Goal: Transaction & Acquisition: Book appointment/travel/reservation

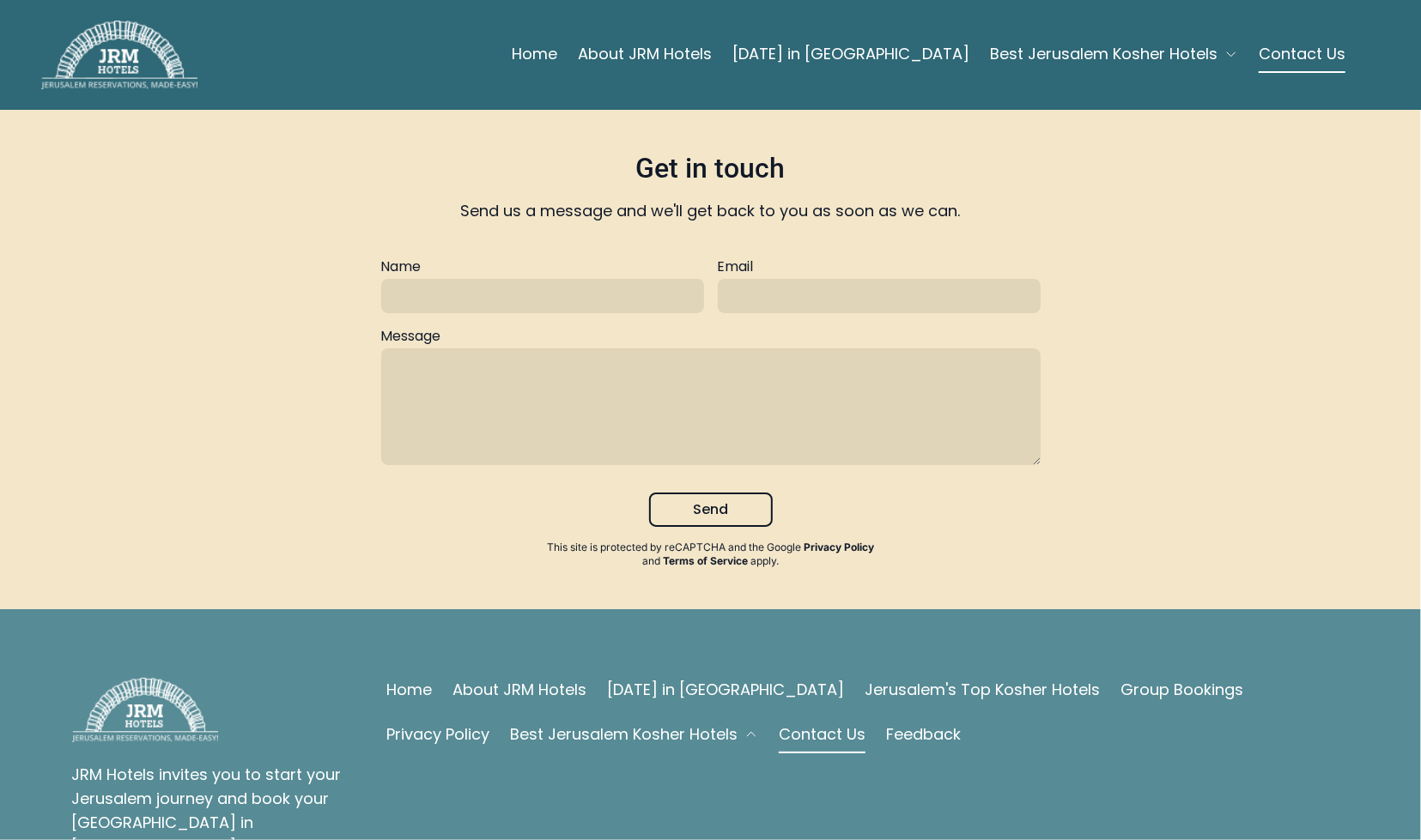
click at [712, 52] on link "About JRM Hotels" at bounding box center [644, 54] width 134 height 35
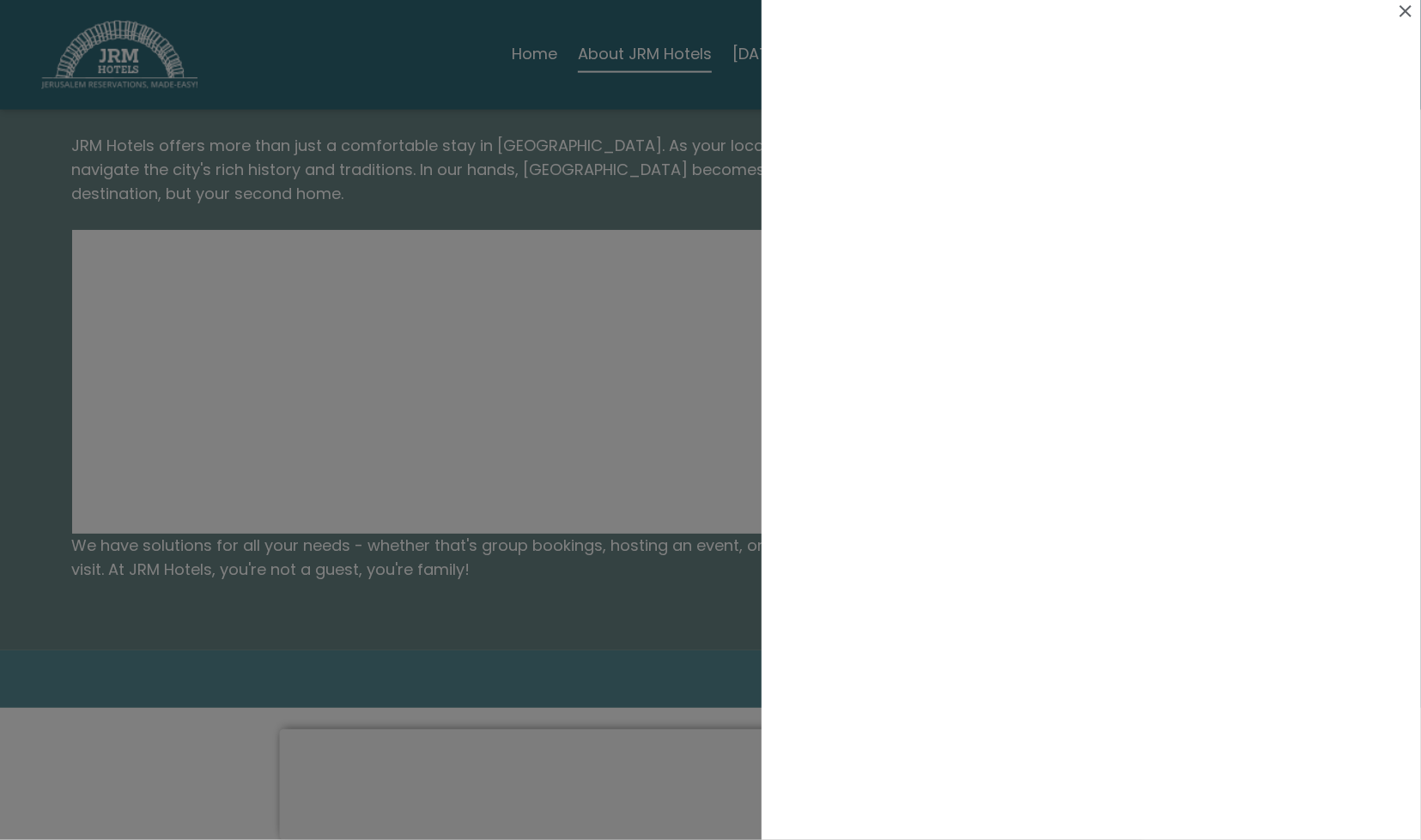
scroll to position [1617, 0]
click at [1406, 13] on icon at bounding box center [1406, 11] width 12 height 12
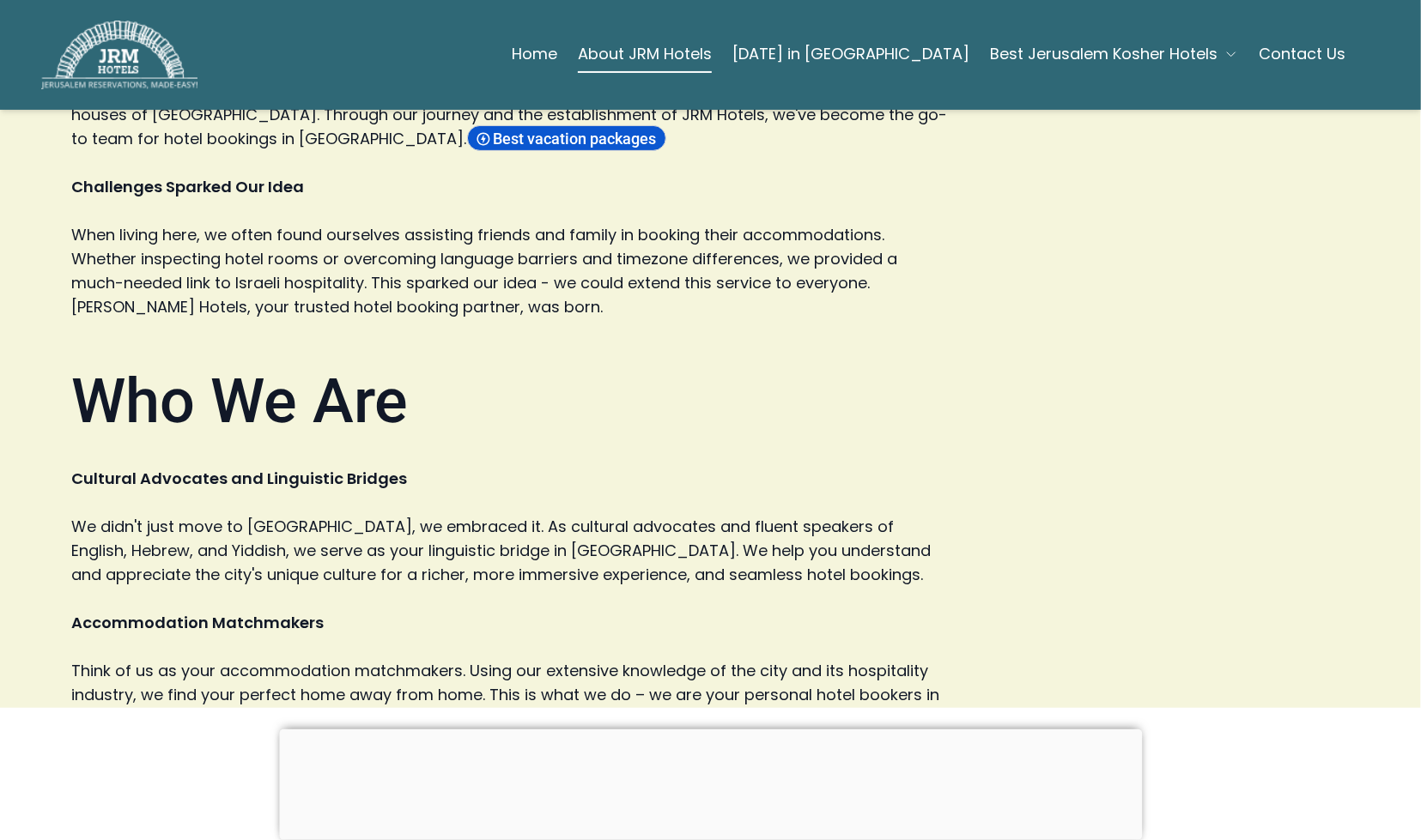
scroll to position [0, 0]
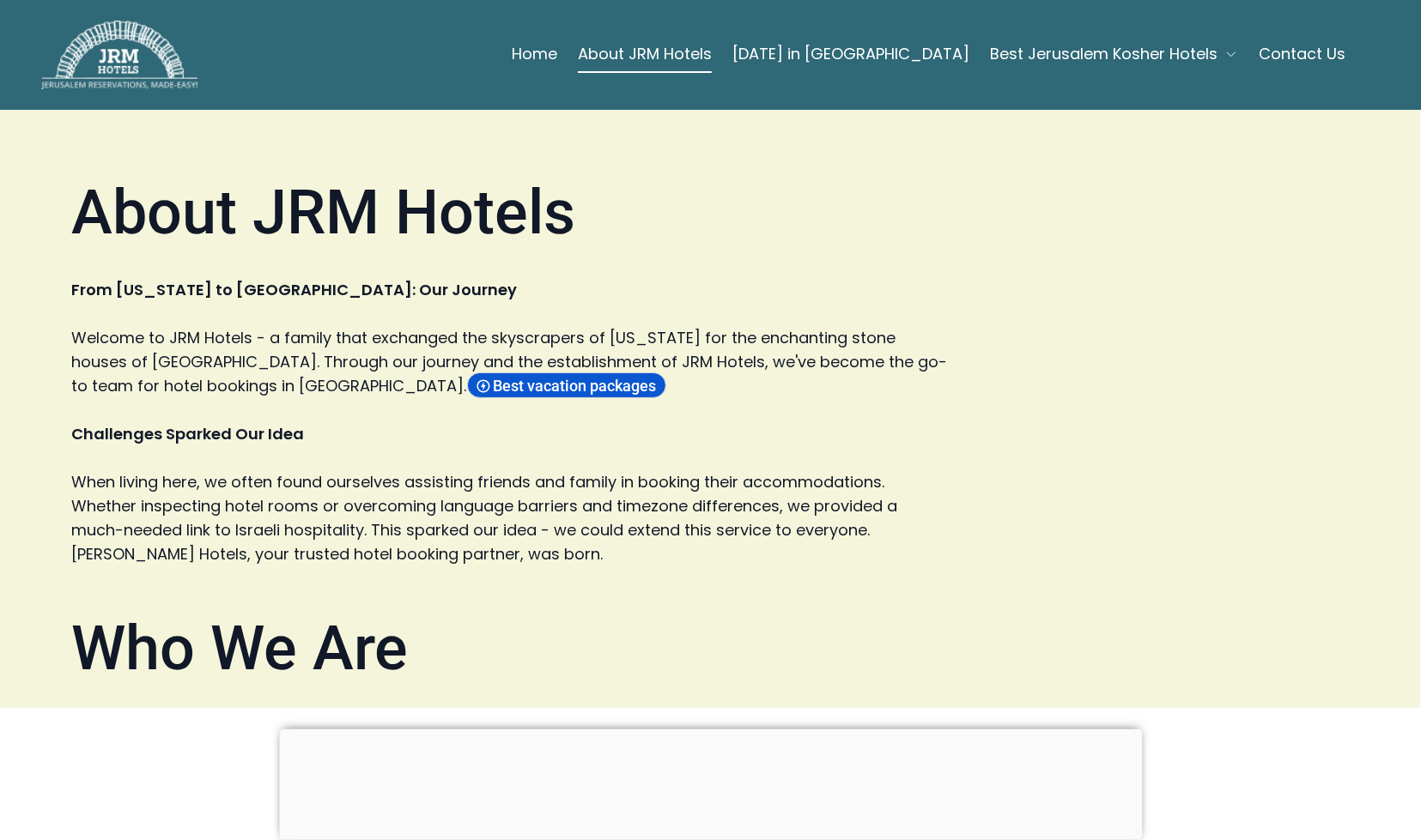
click at [1119, 58] on span "Best Jerusalem Kosher Hotels" at bounding box center [1104, 54] width 228 height 24
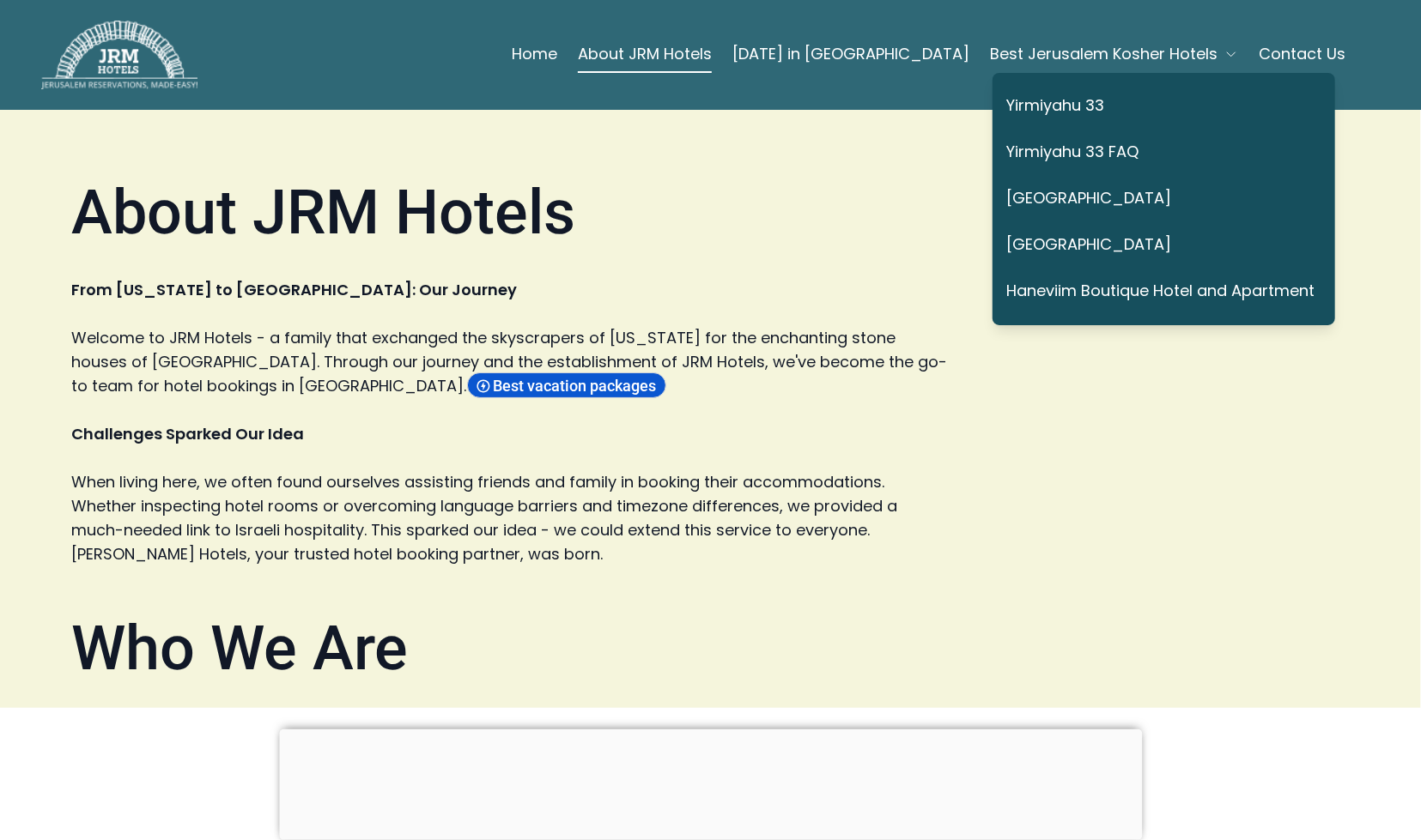
click at [1070, 112] on link "Yirmiyahu 33" at bounding box center [1160, 106] width 308 height 40
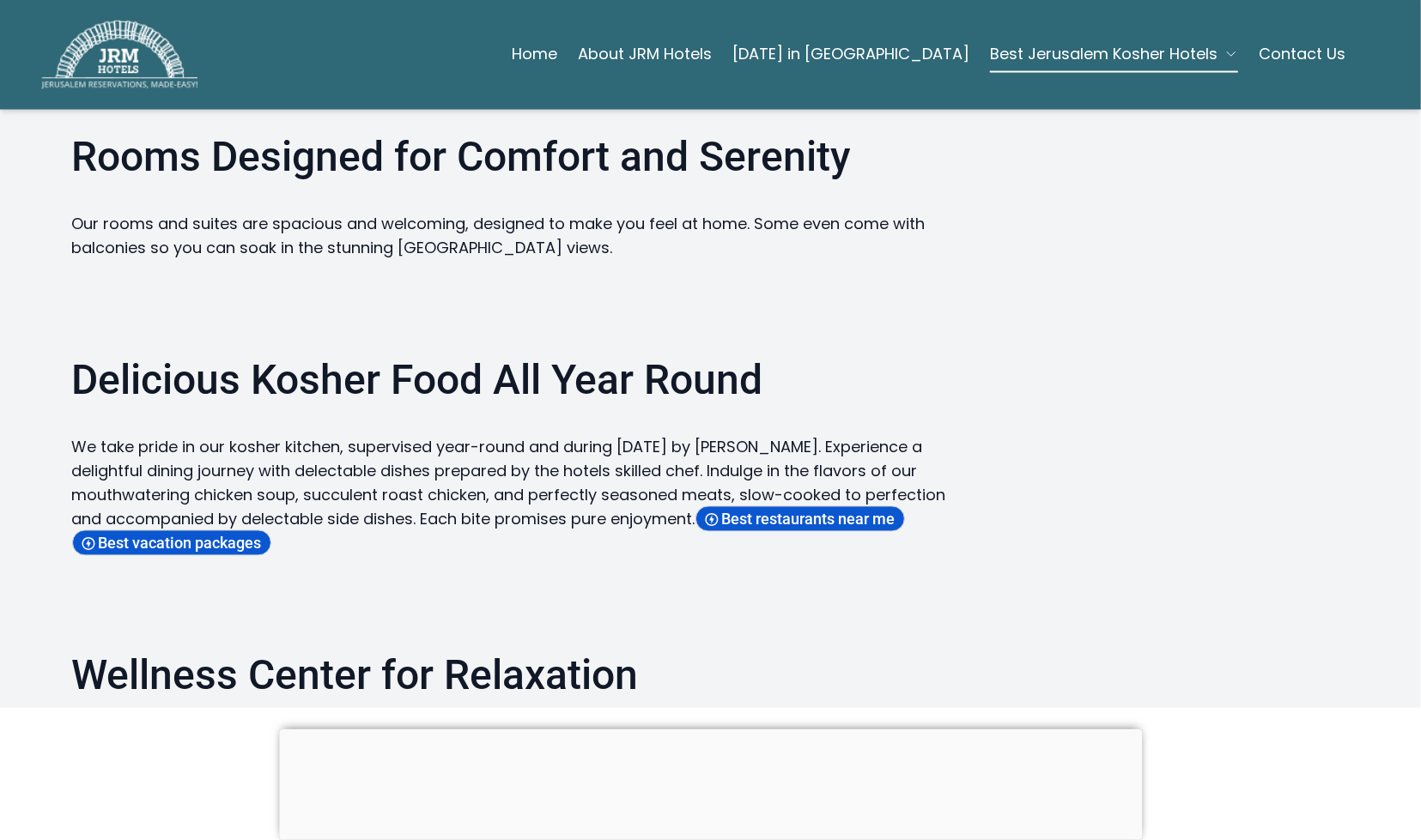
scroll to position [1990, 0]
click at [156, 534] on span "Best vacation packages" at bounding box center [183, 543] width 168 height 18
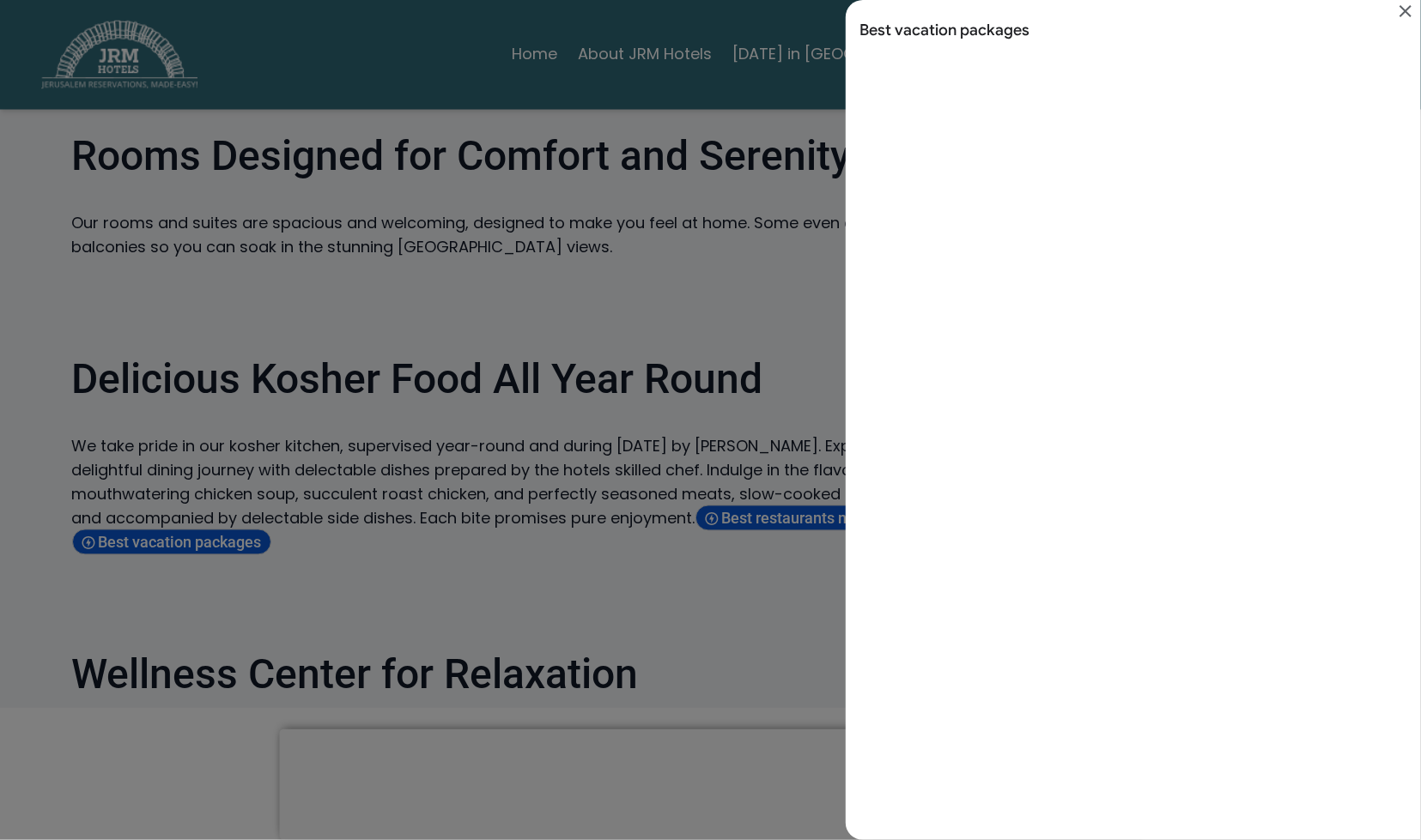
scroll to position [0, 0]
click at [631, 526] on div "Search results for Best vacation packages" at bounding box center [710, 420] width 1421 height 840
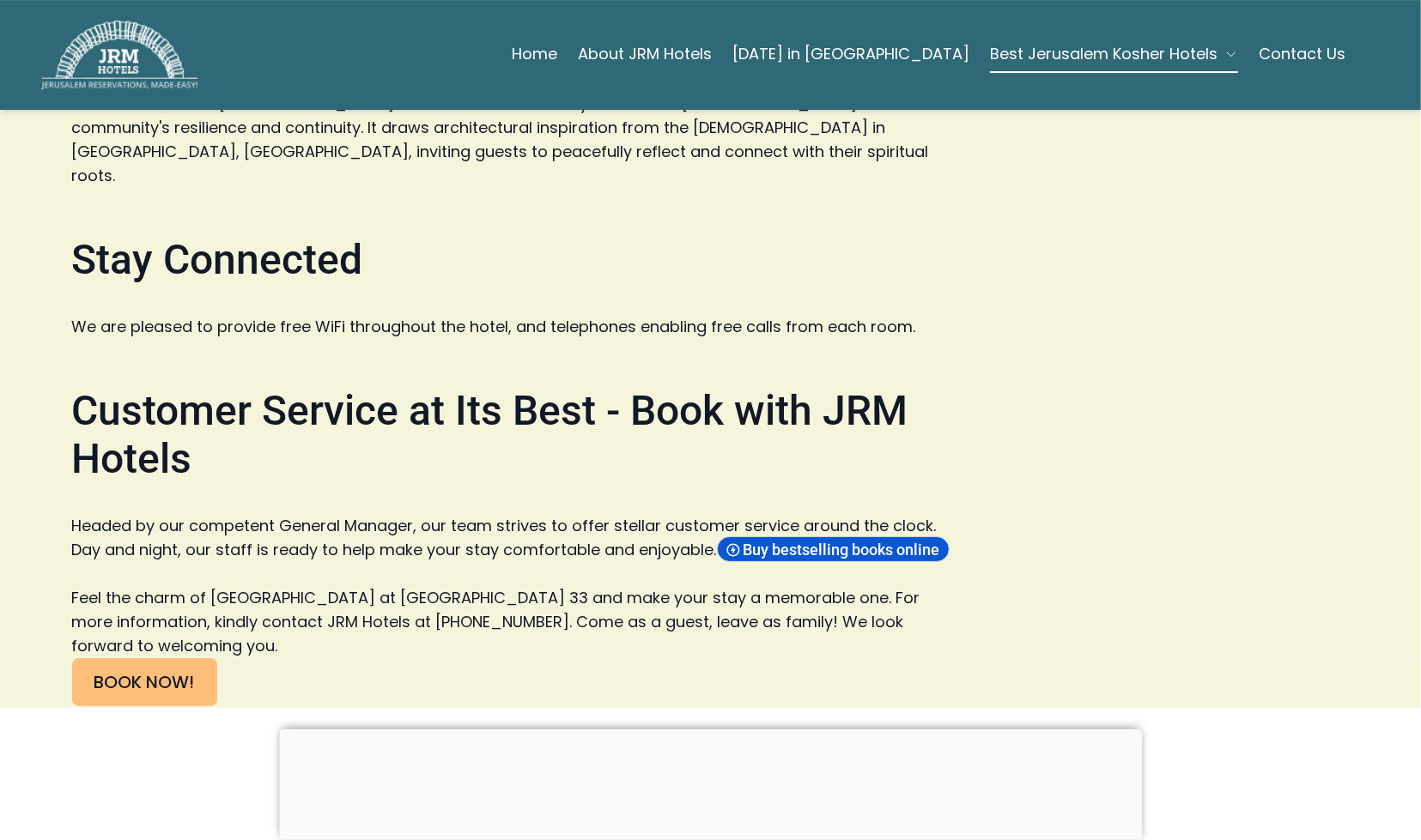
scroll to position [3968, 0]
click at [156, 658] on link "BOOK NOW!" at bounding box center [145, 682] width 145 height 48
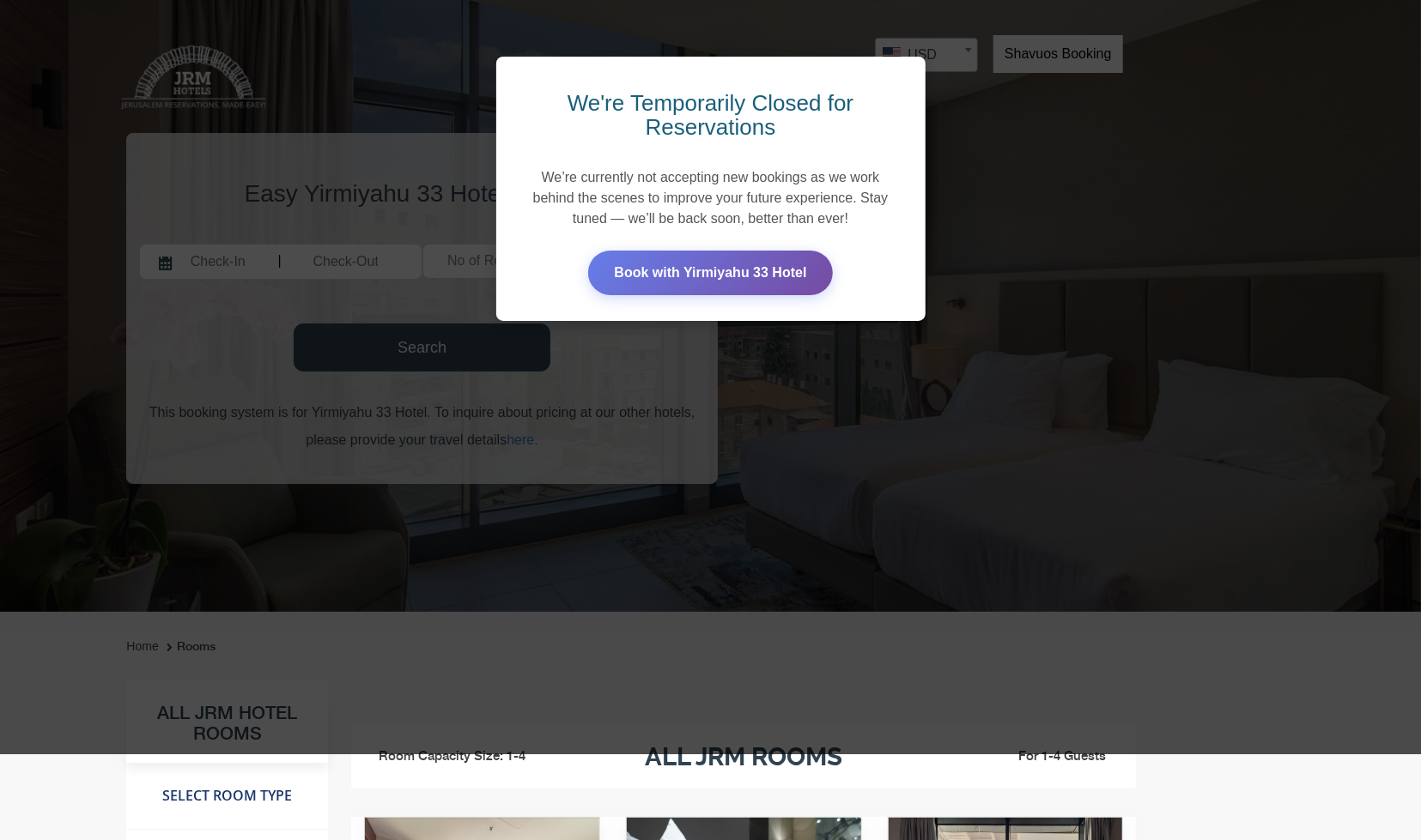
click at [712, 418] on div "We're Temporarily Closed for Reservations We’re currently not accepting new boo…" at bounding box center [710, 334] width 1421 height 840
click at [714, 282] on link "Book with Yirmiyahu 33 Hotel" at bounding box center [710, 271] width 243 height 44
